Goal: Find specific page/section: Find specific page/section

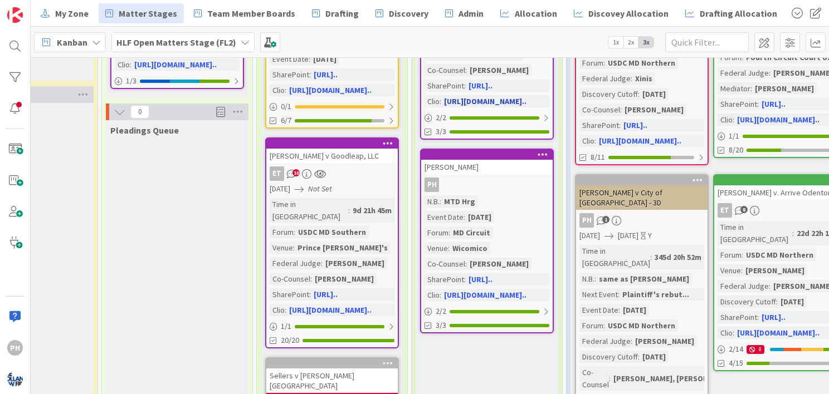
scroll to position [185, 268]
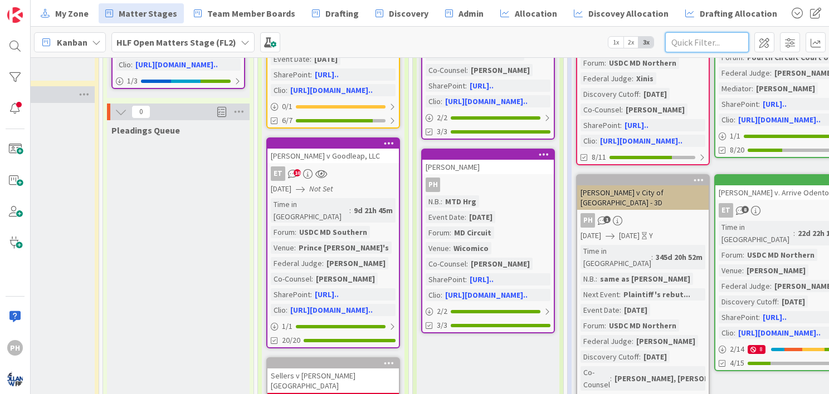
click at [677, 41] on input "text" at bounding box center [707, 42] width 84 height 20
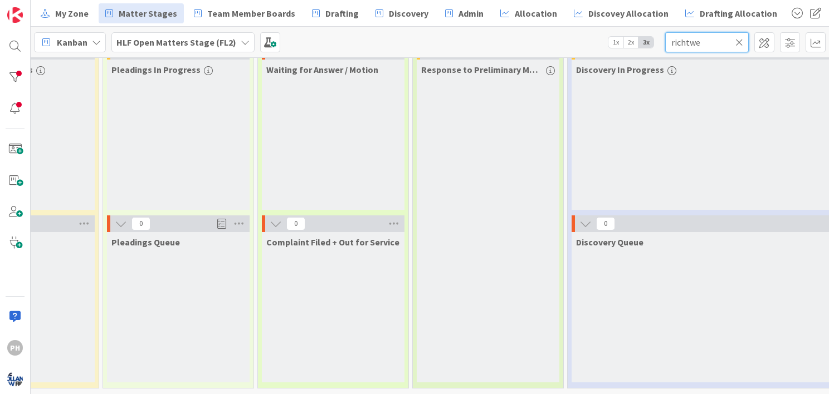
scroll to position [64, 268]
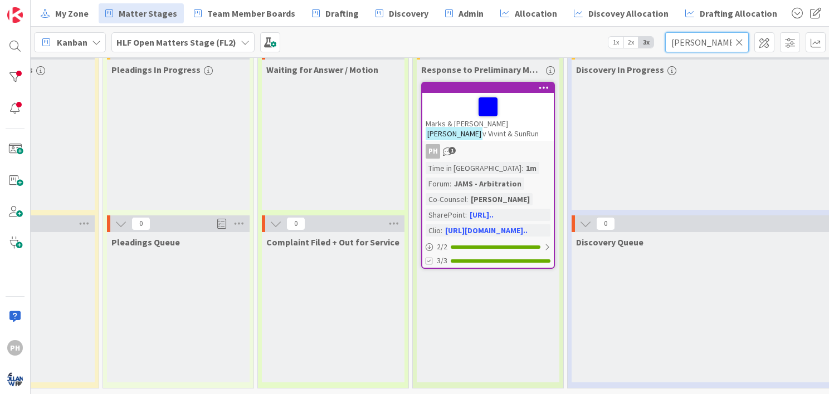
type input "[PERSON_NAME]"
click at [525, 123] on div "Marks & [PERSON_NAME] v Vivint & [PERSON_NAME]" at bounding box center [487, 117] width 131 height 48
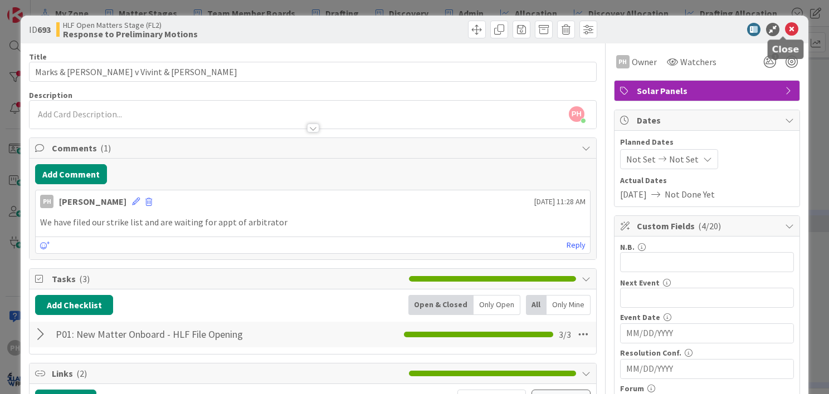
click at [785, 27] on icon at bounding box center [791, 29] width 13 height 13
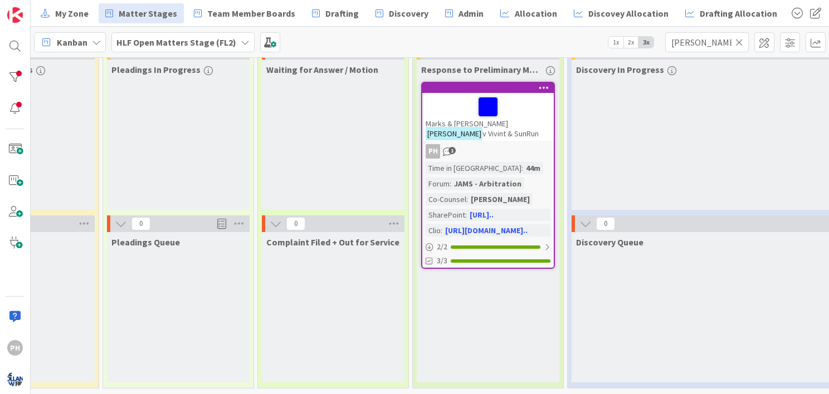
click at [741, 43] on icon at bounding box center [739, 42] width 8 height 10
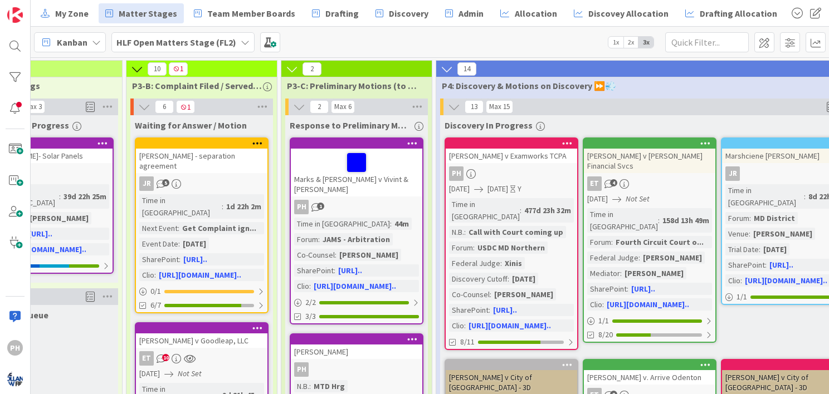
scroll to position [0, 398]
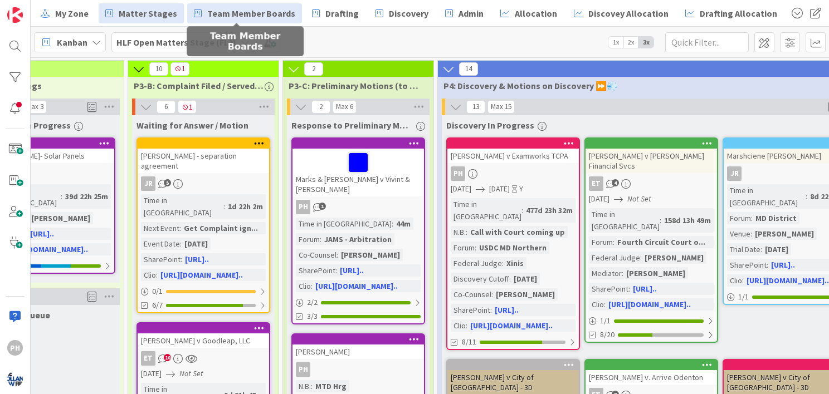
click at [223, 9] on span "Team Member Boards" at bounding box center [251, 13] width 88 height 13
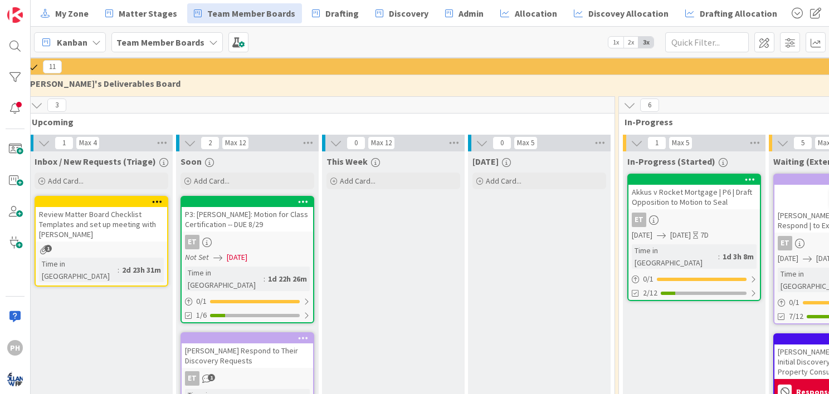
scroll to position [197, 0]
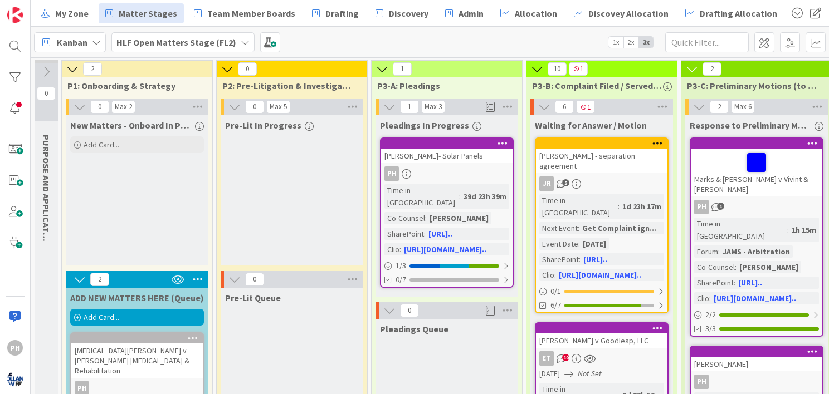
click at [68, 67] on icon at bounding box center [72, 69] width 12 height 12
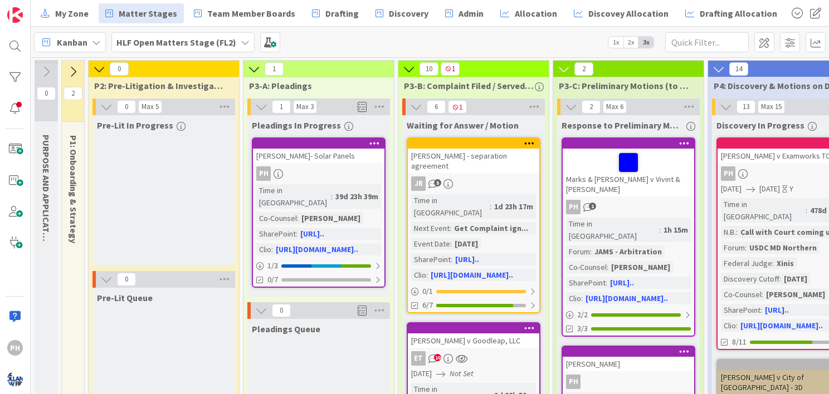
click at [74, 70] on icon at bounding box center [73, 72] width 12 height 12
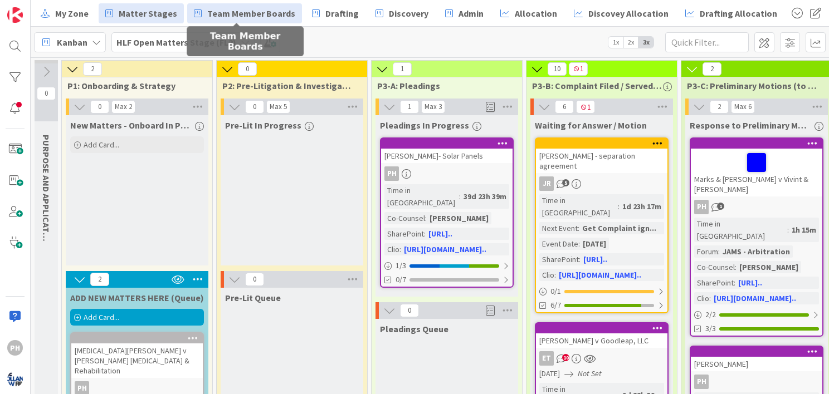
click at [215, 16] on span "Team Member Boards" at bounding box center [251, 13] width 88 height 13
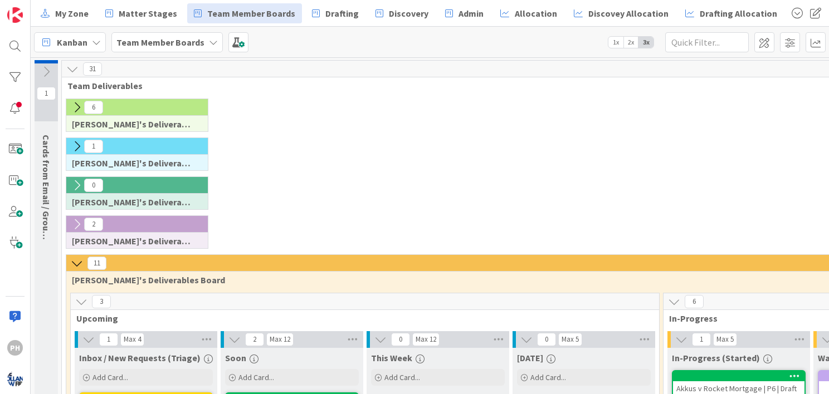
click at [80, 109] on icon at bounding box center [77, 107] width 12 height 12
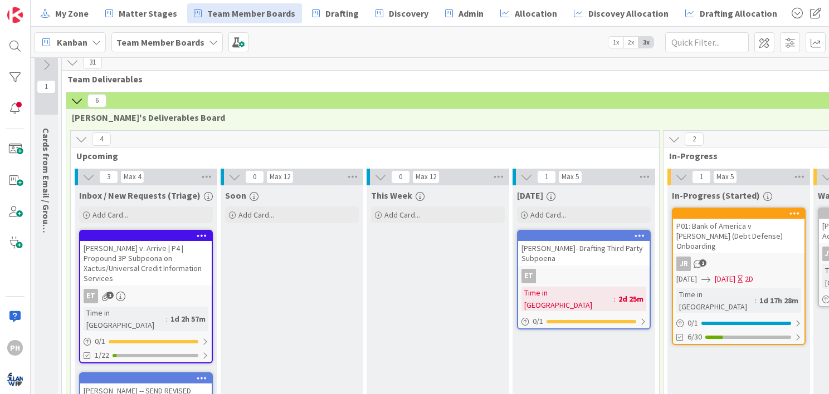
scroll to position [6, 0]
click at [76, 102] on icon at bounding box center [77, 101] width 12 height 12
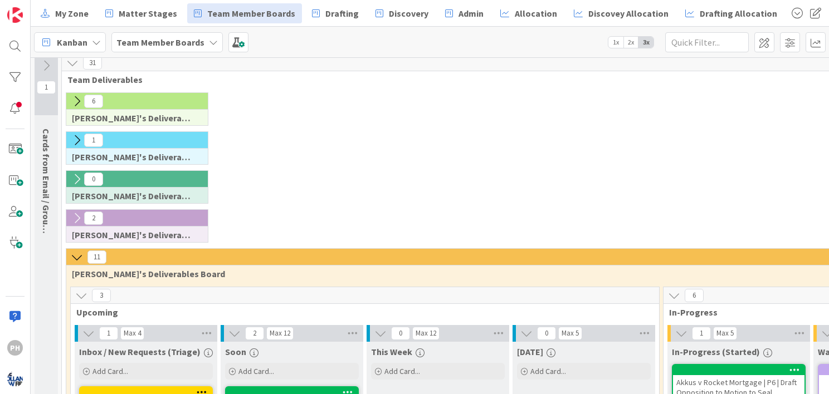
click at [76, 216] on icon at bounding box center [77, 218] width 12 height 12
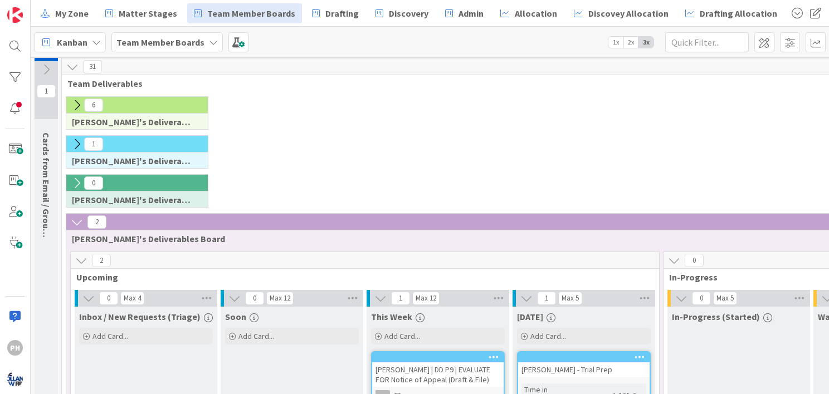
scroll to position [0, 0]
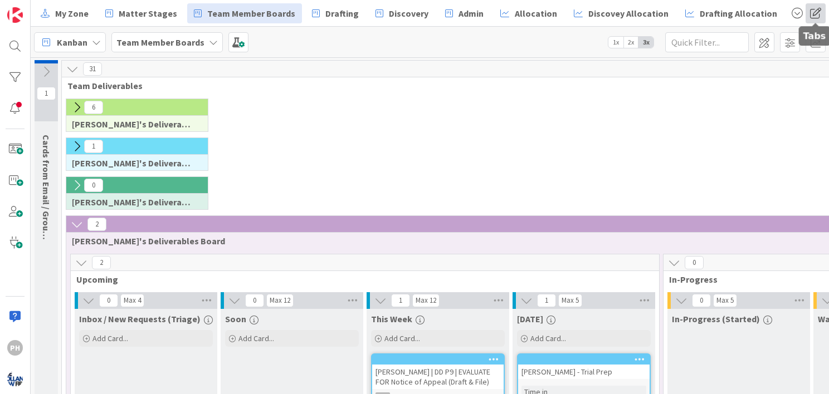
click at [811, 12] on span at bounding box center [815, 13] width 20 height 20
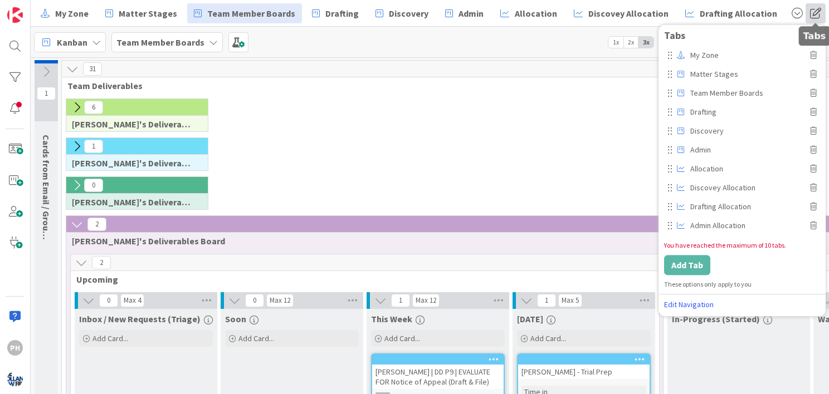
click at [811, 12] on span at bounding box center [815, 13] width 20 height 20
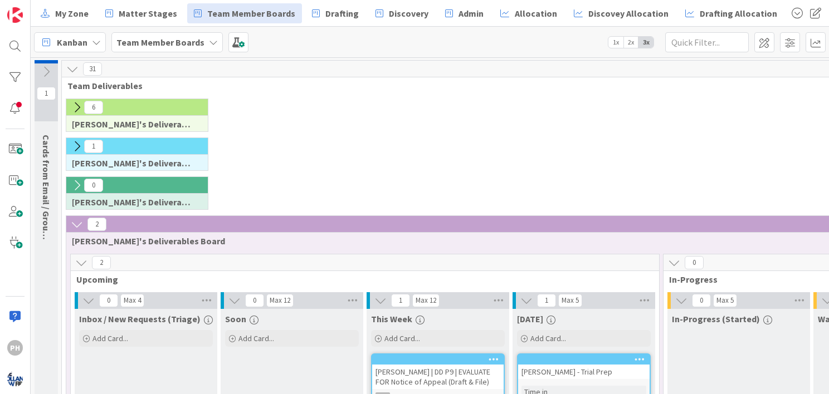
click at [209, 41] on icon at bounding box center [213, 42] width 9 height 9
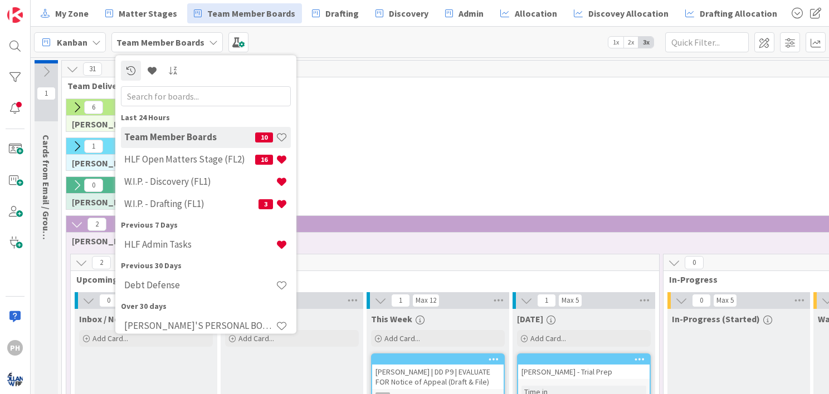
click at [209, 41] on icon at bounding box center [213, 42] width 9 height 9
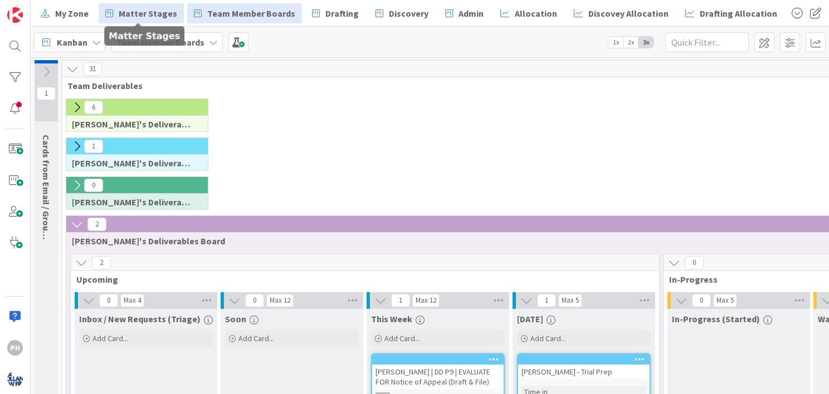
click at [144, 13] on span "Matter Stages" at bounding box center [148, 13] width 58 height 13
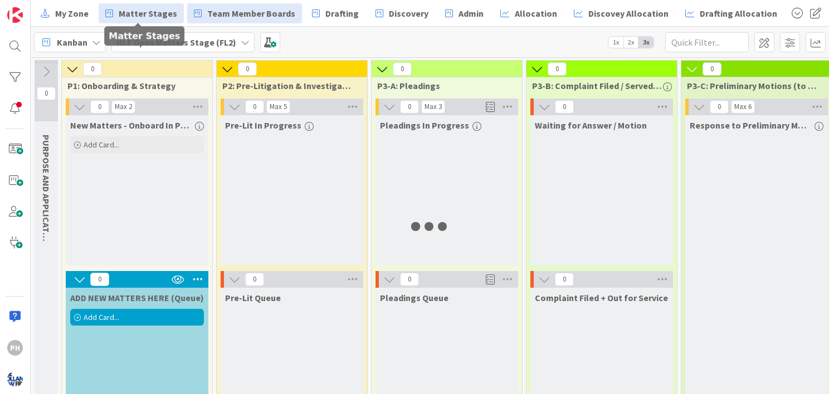
click at [217, 9] on span "Team Member Boards" at bounding box center [251, 13] width 88 height 13
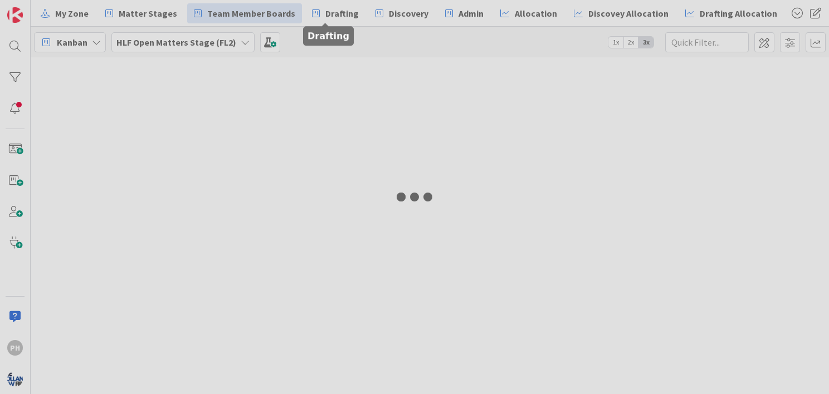
click at [325, 9] on span "Drafting" at bounding box center [341, 13] width 33 height 13
click at [220, 9] on span "Team Member Boards" at bounding box center [251, 13] width 88 height 13
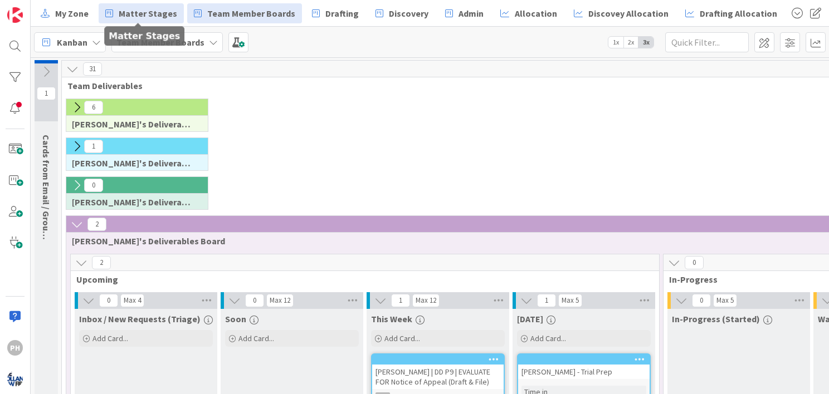
click at [123, 13] on span "Matter Stages" at bounding box center [148, 13] width 58 height 13
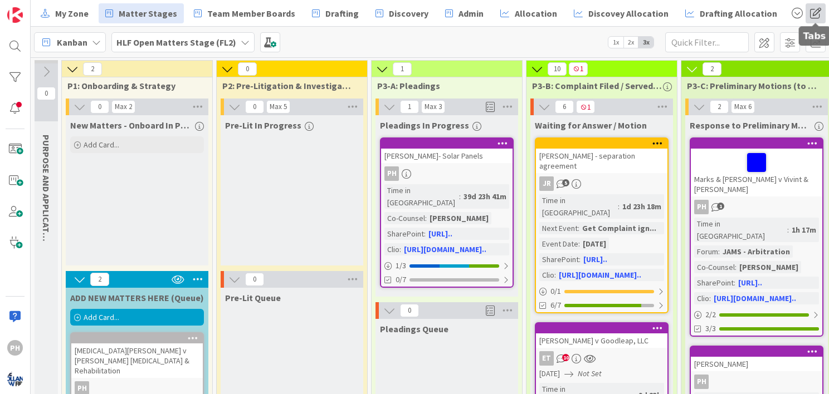
click at [814, 9] on span at bounding box center [815, 13] width 20 height 20
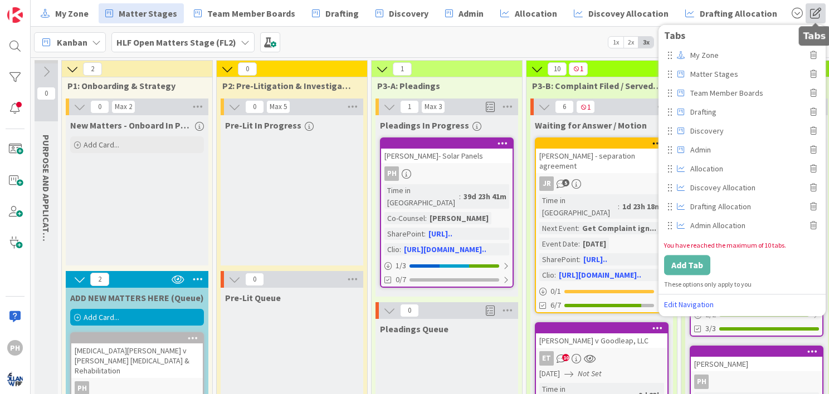
click at [813, 8] on span at bounding box center [815, 13] width 20 height 20
